Goal: Task Accomplishment & Management: Use online tool/utility

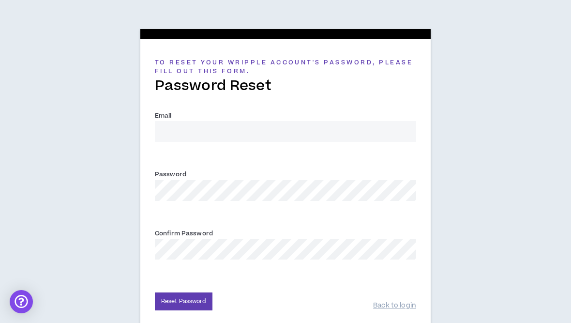
click at [356, 124] on input "Email *" at bounding box center [285, 131] width 261 height 21
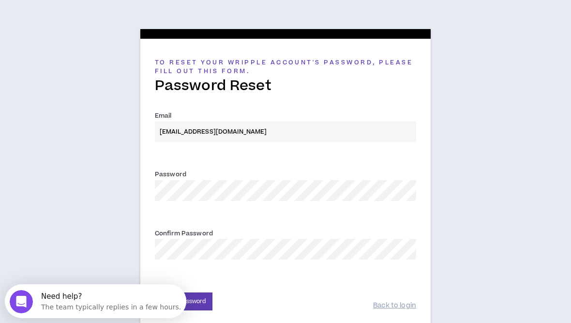
scroll to position [35, 0]
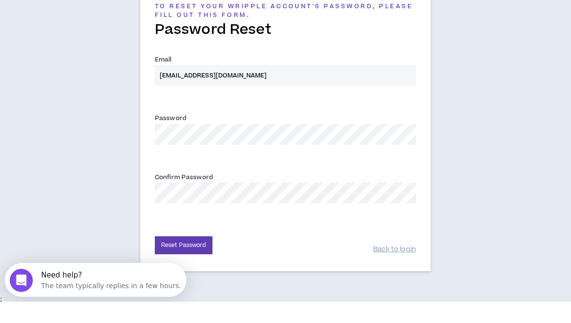
type input "[EMAIL_ADDRESS][DOMAIN_NAME]"
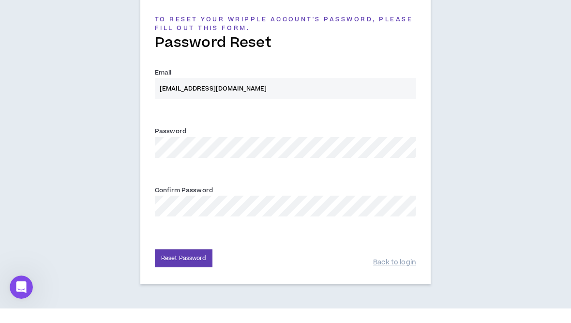
scroll to position [28, 0]
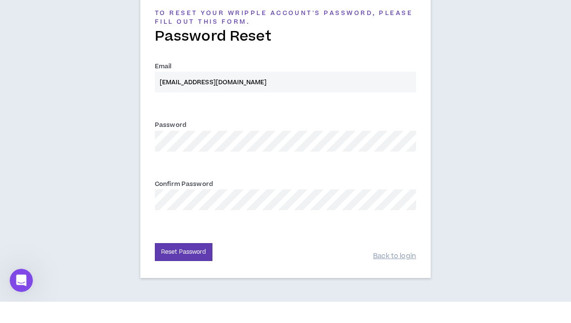
click at [183, 264] on button "Reset Password" at bounding box center [184, 273] width 58 height 18
click at [200, 264] on button "Reset Password" at bounding box center [184, 273] width 58 height 18
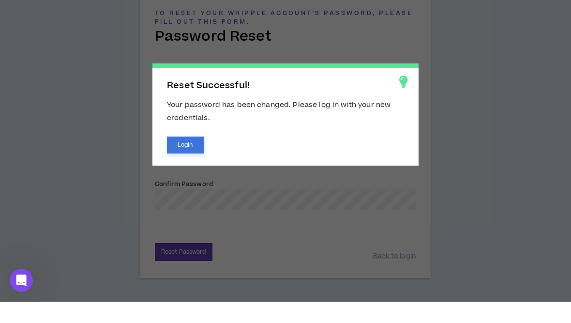
click at [188, 158] on button "Login" at bounding box center [185, 166] width 37 height 17
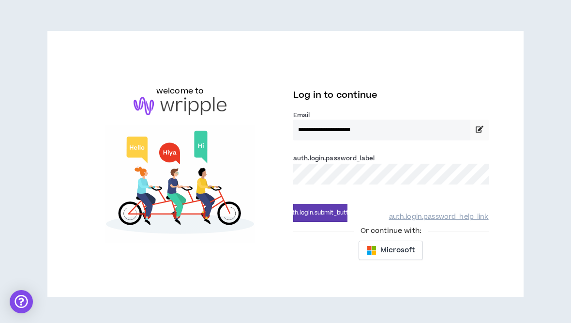
click at [320, 212] on button "auth.login.submit_button" at bounding box center [320, 213] width 54 height 18
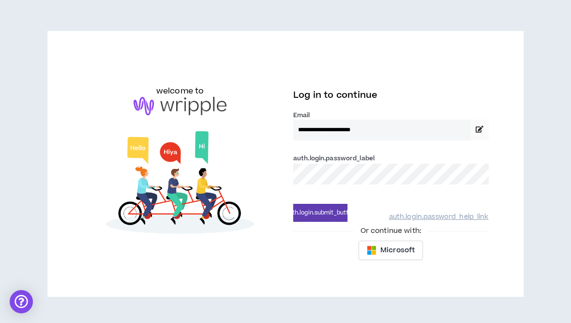
click at [320, 212] on button "auth.login.submit_button" at bounding box center [320, 213] width 54 height 18
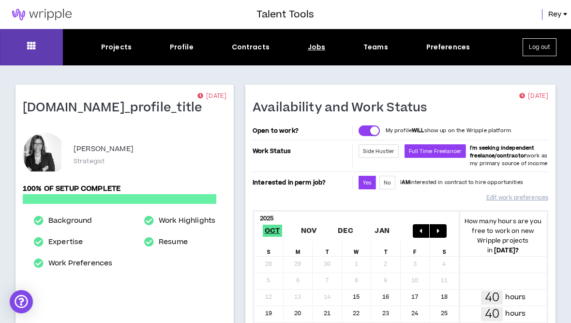
click at [316, 51] on div "Jobs" at bounding box center [317, 47] width 18 height 10
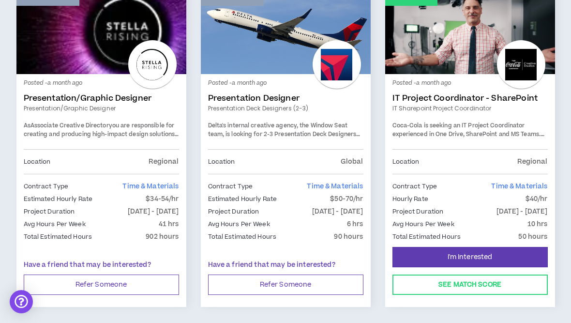
scroll to position [1701, 0]
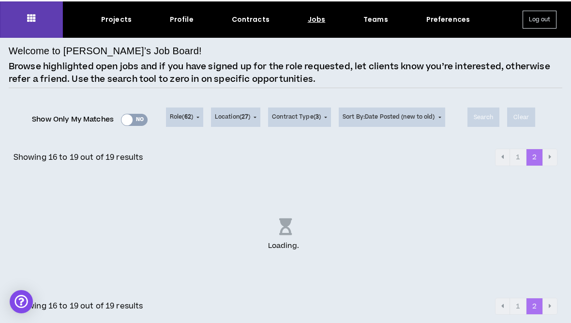
scroll to position [27, 0]
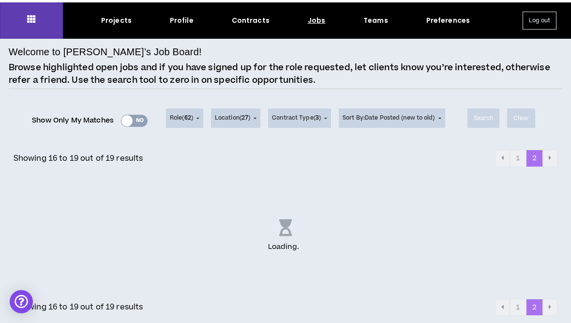
click at [533, 262] on div "Loading . .." at bounding box center [286, 235] width 554 height 121
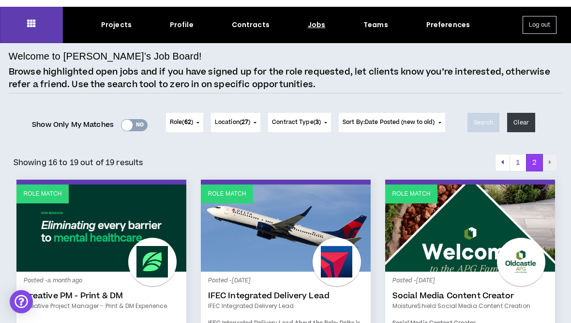
scroll to position [0, 0]
